Goal: Book appointment/travel/reservation

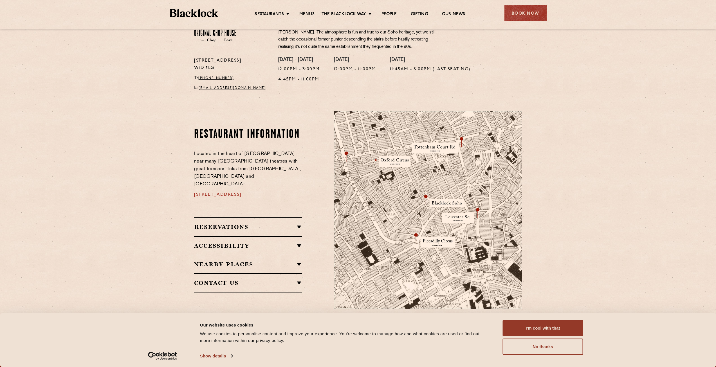
scroll to position [314, 0]
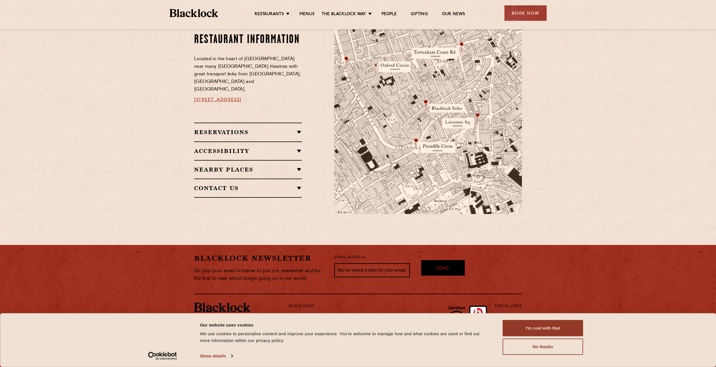
click at [259, 131] on div "Reservations RESERVATIONS We take reservations in Soho whilst always leaving a …" at bounding box center [248, 132] width 108 height 19
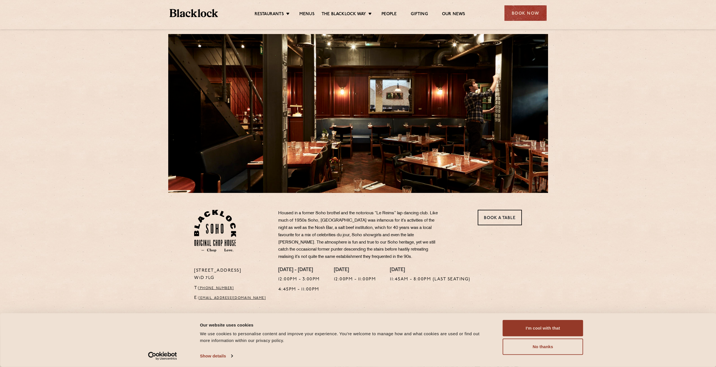
scroll to position [0, 0]
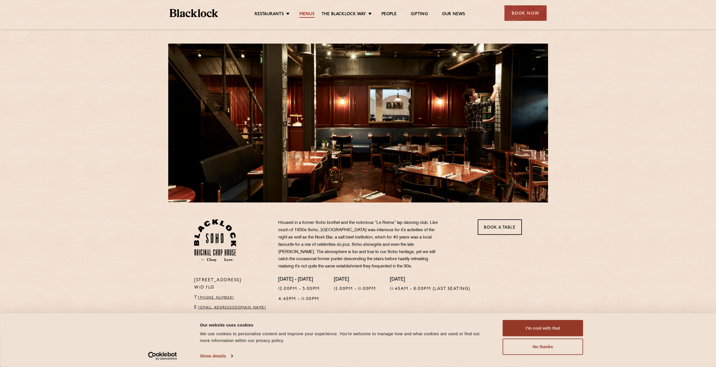
click at [308, 13] on link "Menus" at bounding box center [306, 15] width 15 height 6
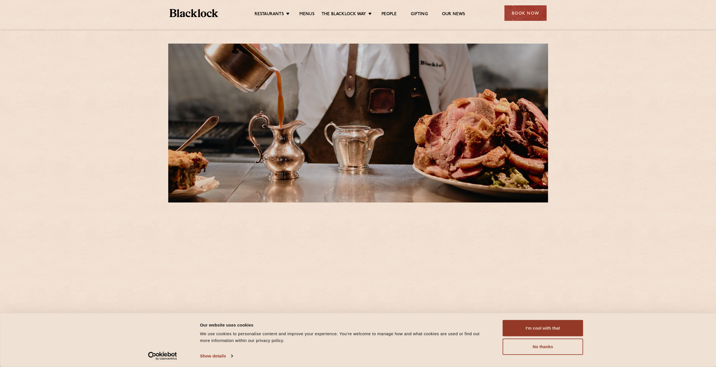
scroll to position [169, 0]
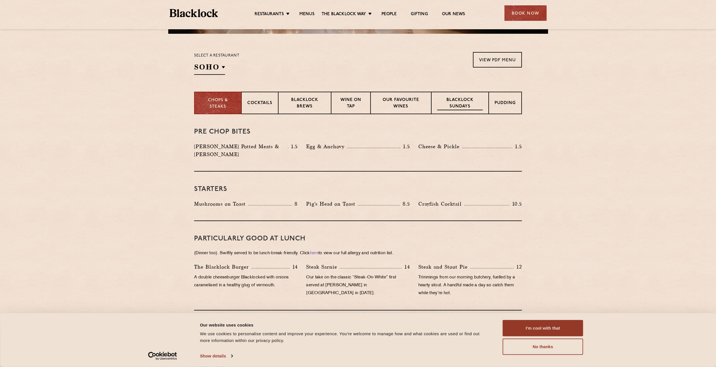
click at [457, 109] on p "Blacklock Sundays" at bounding box center [460, 103] width 46 height 13
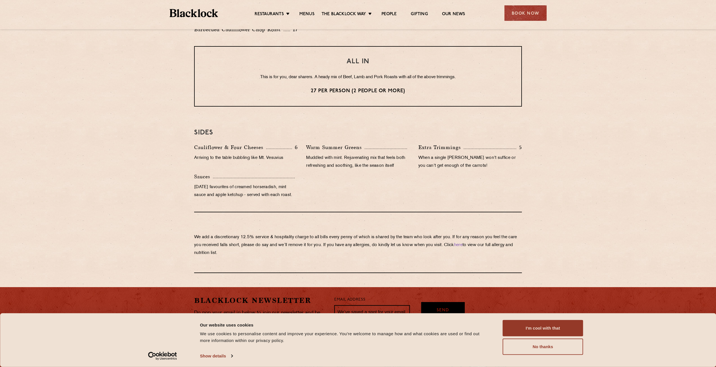
scroll to position [478, 0]
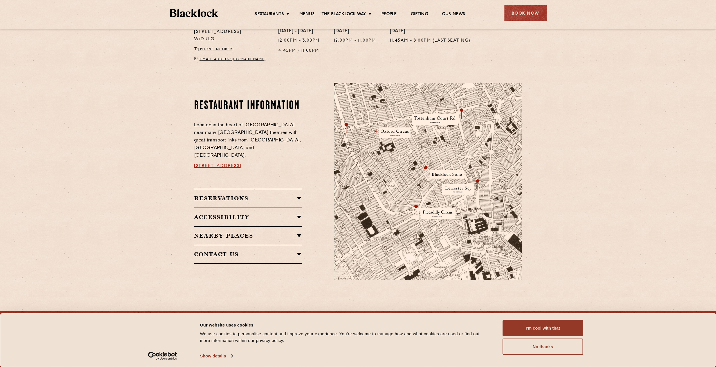
scroll to position [314, 0]
